Goal: Entertainment & Leisure: Consume media (video, audio)

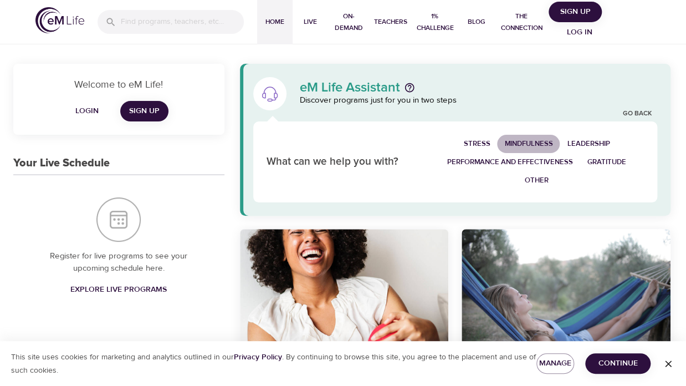
click at [523, 138] on span "Mindfulness" at bounding box center [528, 143] width 48 height 13
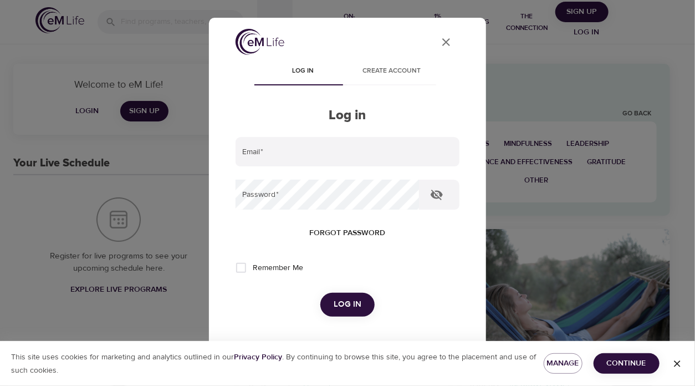
type input "[EMAIL_ADDRESS][DOMAIN_NAME]"
click at [343, 299] on span "Log in" at bounding box center [348, 304] width 28 height 14
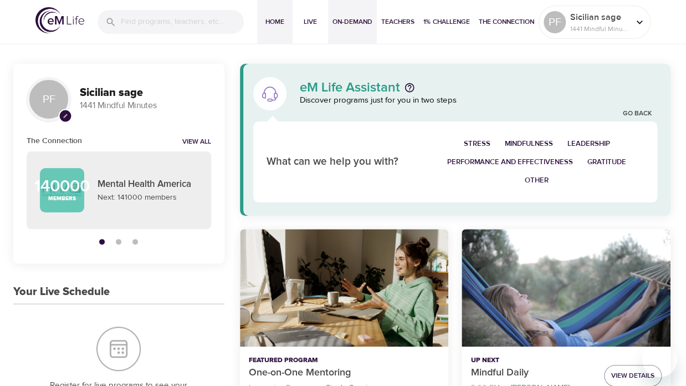
click at [352, 19] on span "On-Demand" at bounding box center [352, 22] width 40 height 12
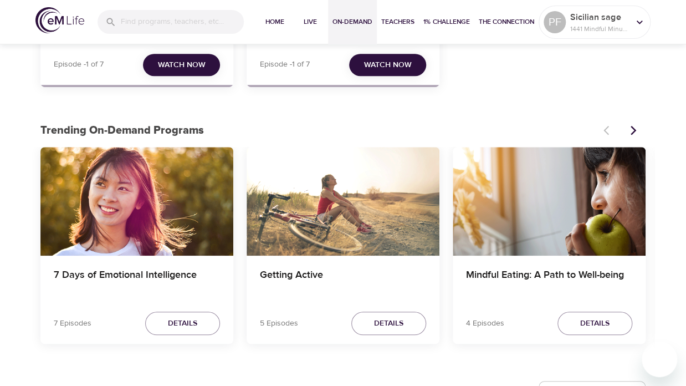
scroll to position [269, 0]
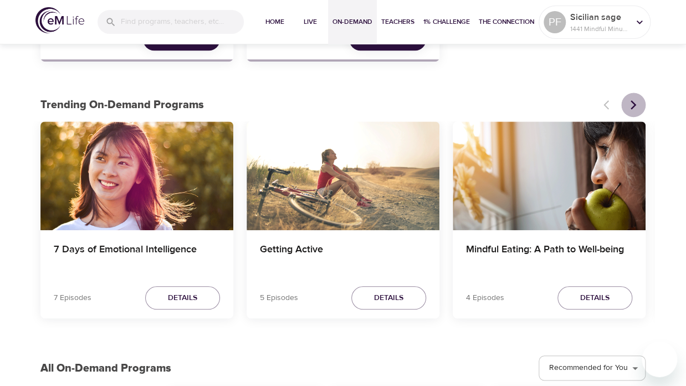
click at [633, 104] on icon "Next items" at bounding box center [633, 104] width 11 height 11
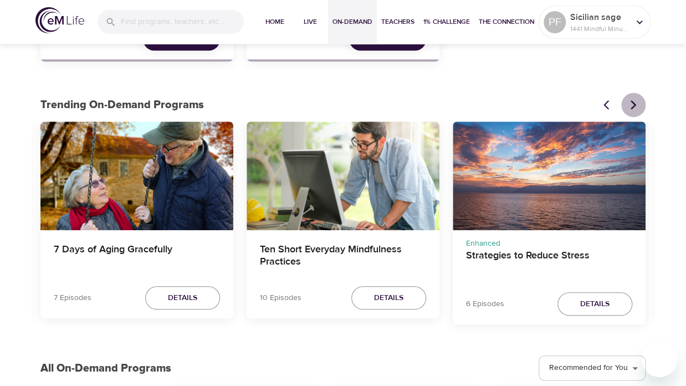
click at [633, 104] on icon "Next items" at bounding box center [633, 104] width 11 height 11
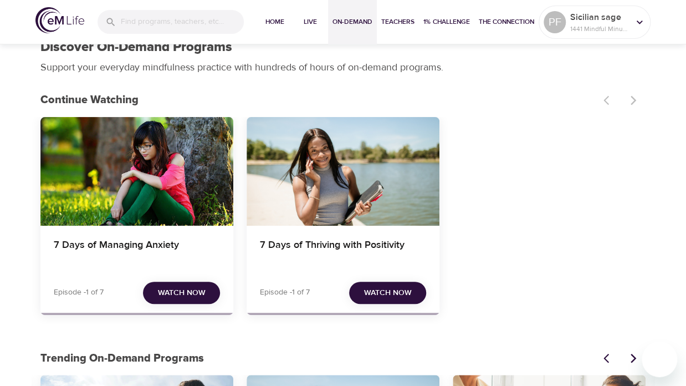
scroll to position [6, 0]
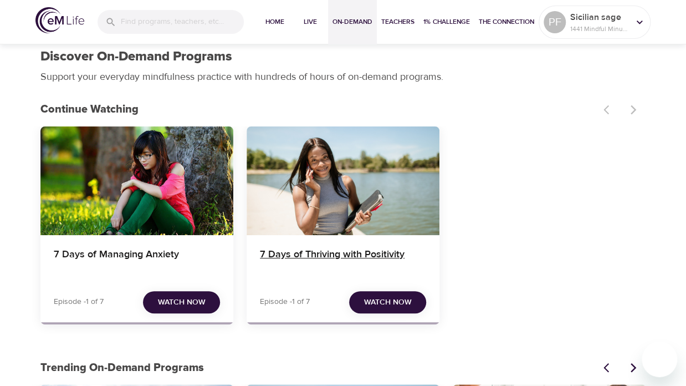
click at [361, 252] on h4 "7 Days of Thriving with Positivity" at bounding box center [343, 261] width 166 height 27
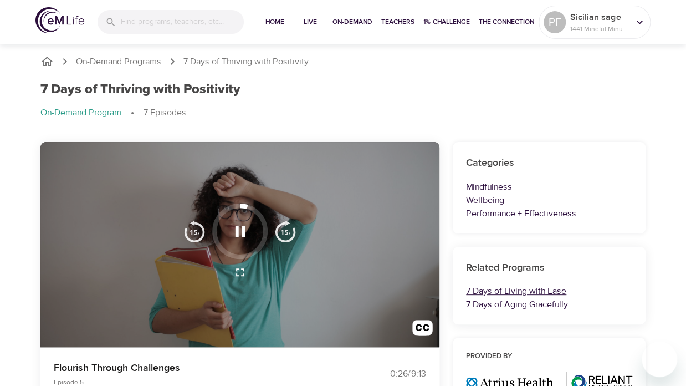
click at [531, 291] on link "7 Days of Living with Ease" at bounding box center [516, 290] width 100 height 11
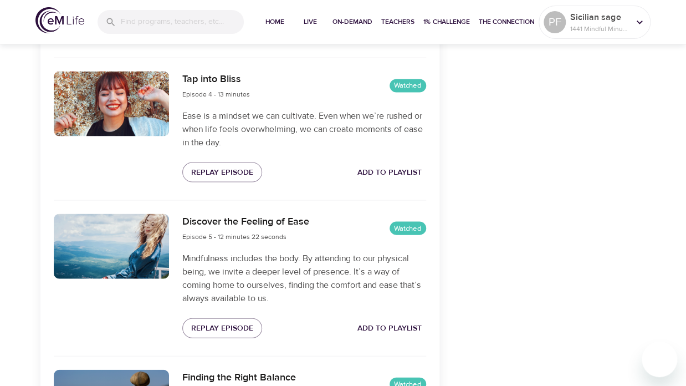
scroll to position [849, 0]
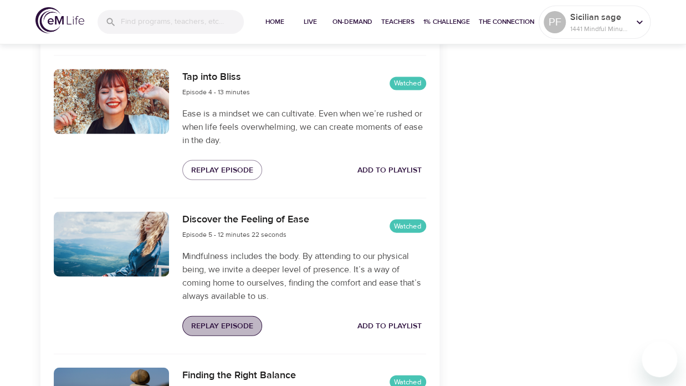
click at [240, 319] on span "Replay Episode" at bounding box center [222, 326] width 62 height 14
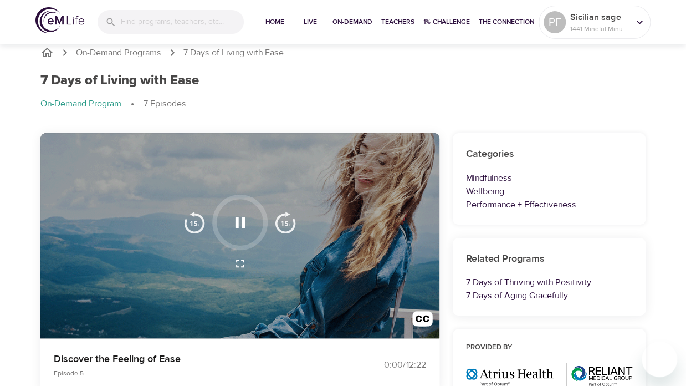
scroll to position [0, 0]
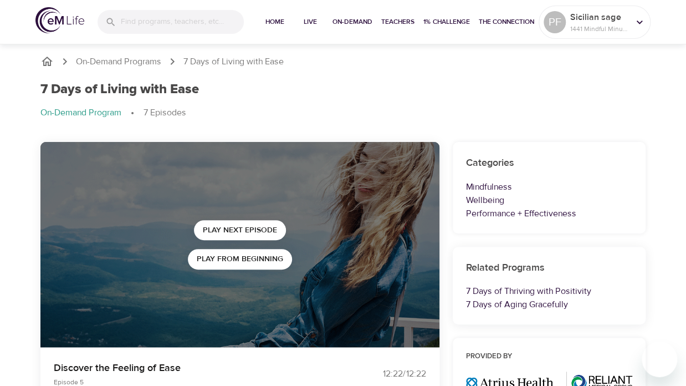
drag, startPoint x: 680, startPoint y: 0, endPoint x: 394, endPoint y: 115, distance: 307.7
click at [394, 115] on ol "On-Demand Program 7 Episodes" at bounding box center [342, 112] width 605 height 13
